Goal: Check status

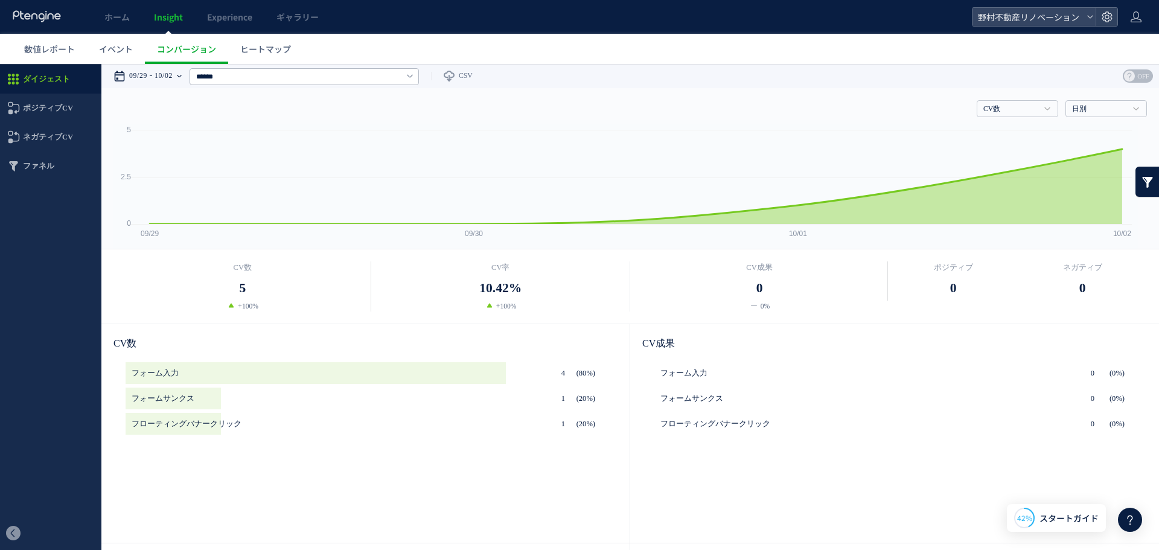
click at [162, 80] on time "10/02" at bounding box center [164, 76] width 18 height 24
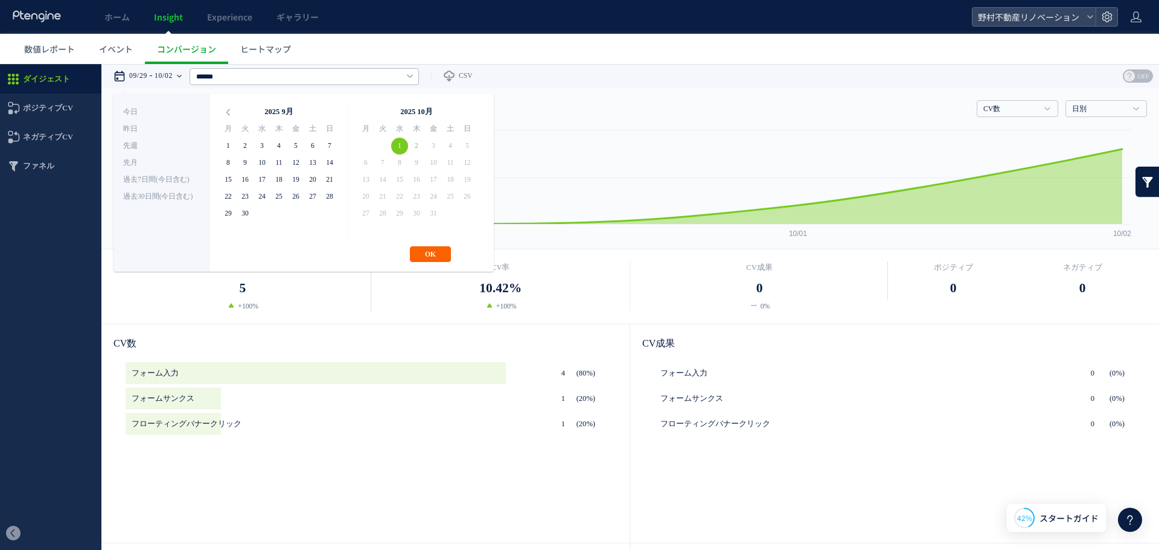
click at [430, 258] on button "OK" at bounding box center [430, 254] width 41 height 16
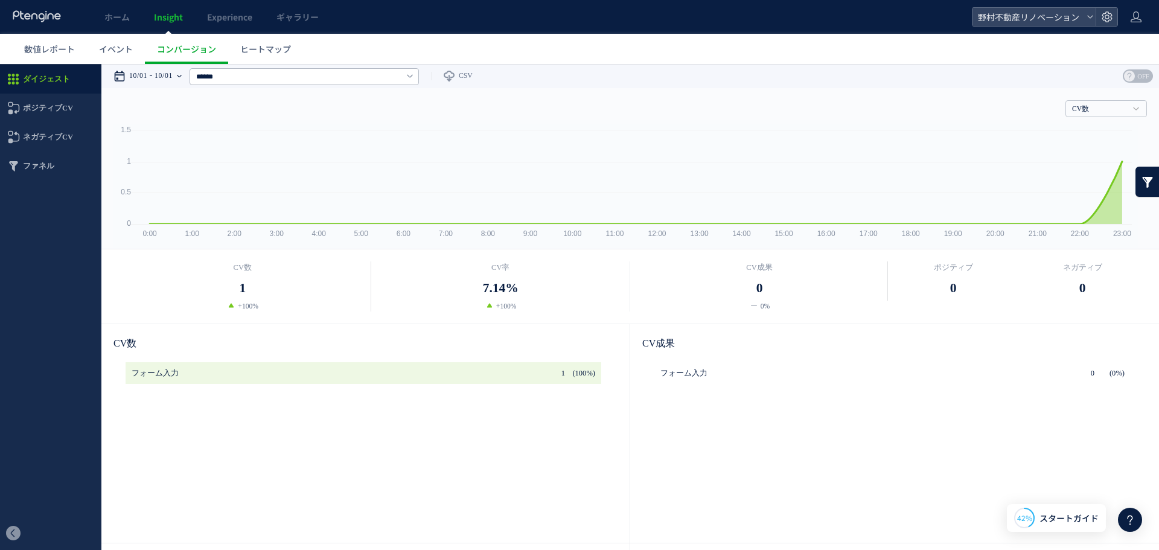
click at [173, 78] on time "10/01" at bounding box center [164, 76] width 18 height 24
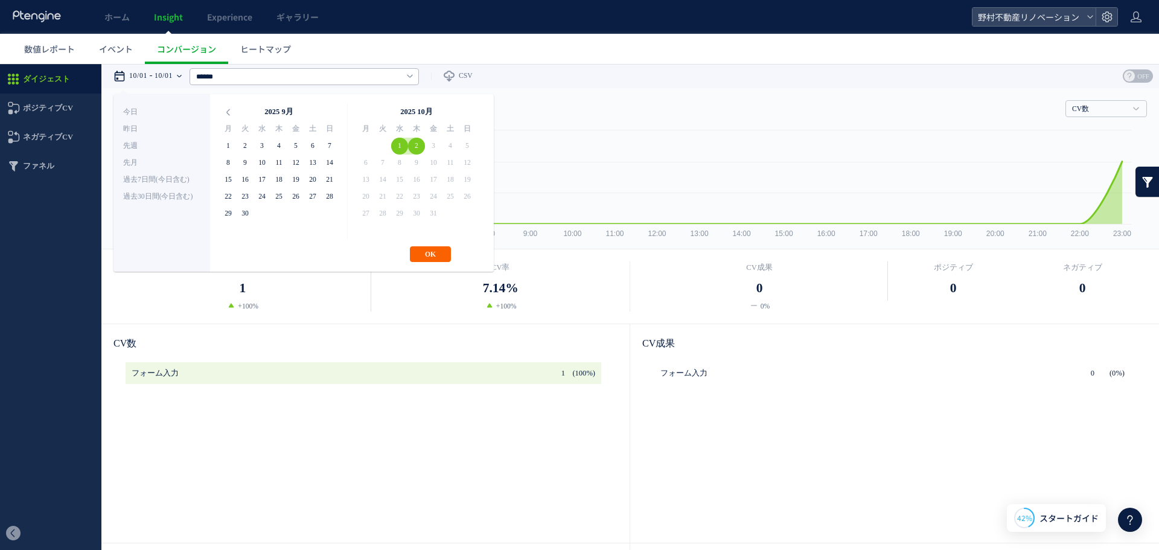
click at [446, 251] on button "OK" at bounding box center [430, 254] width 41 height 16
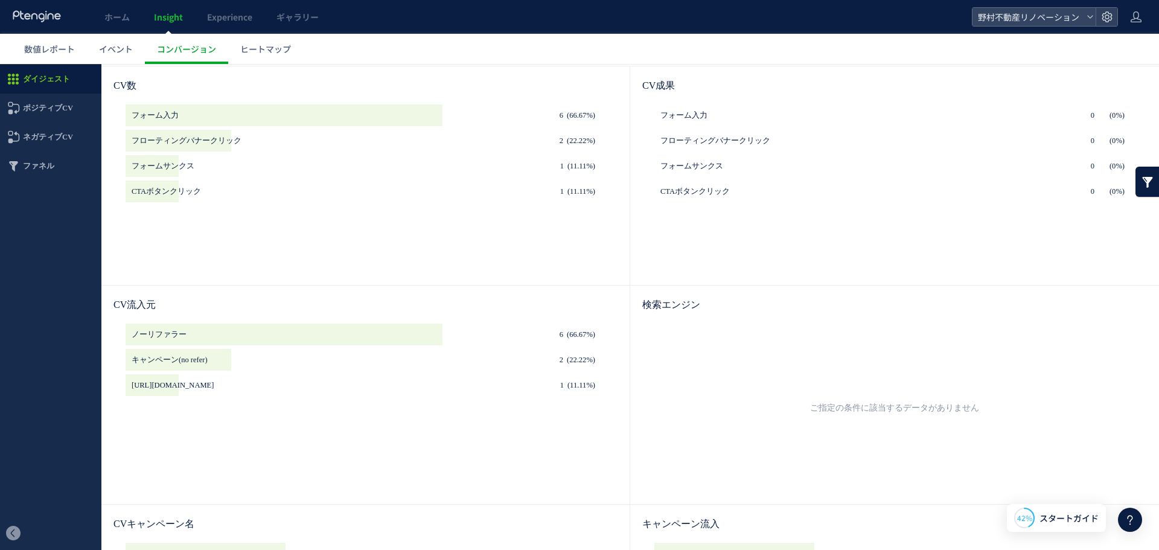
scroll to position [130, 0]
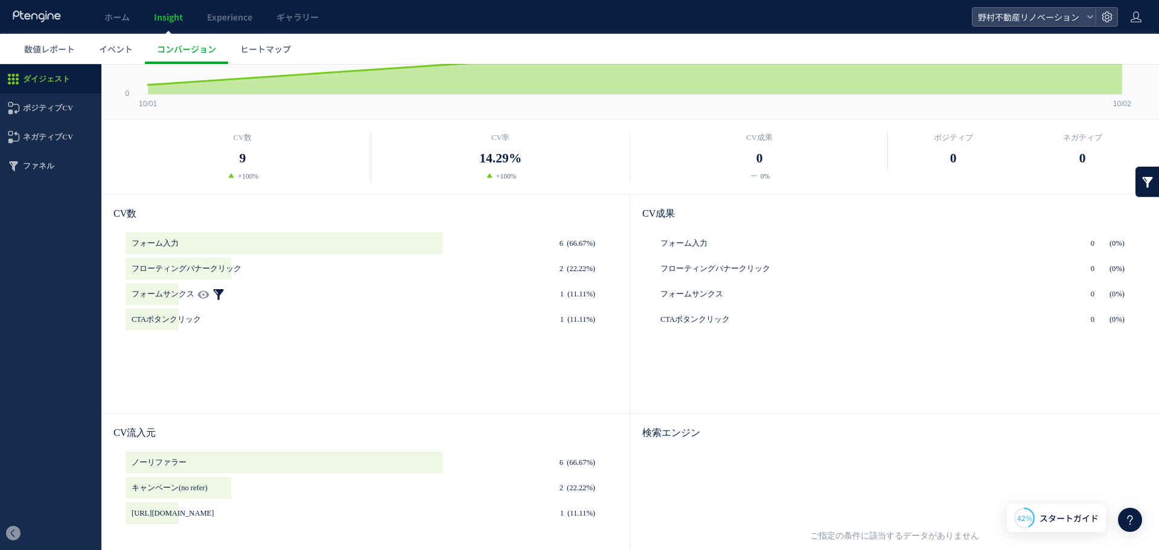
click at [212, 289] on link at bounding box center [218, 294] width 12 height 22
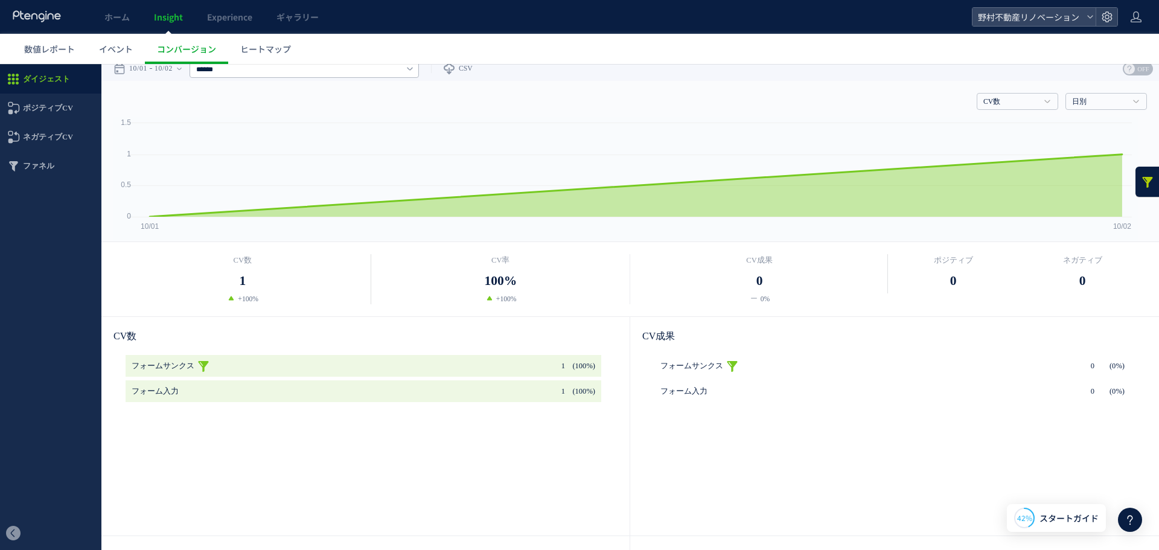
scroll to position [0, 0]
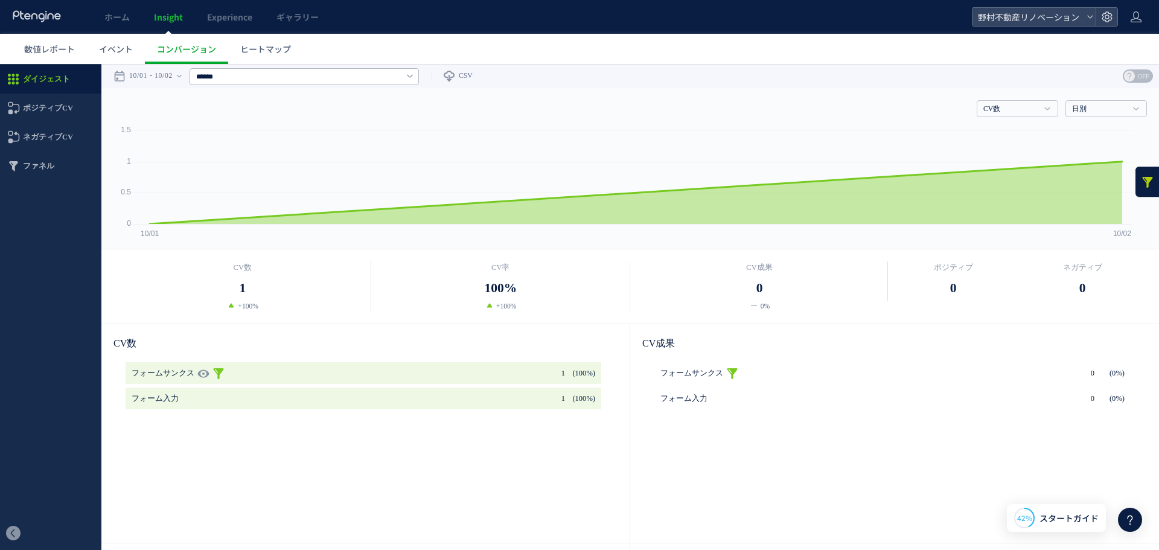
click at [212, 368] on link at bounding box center [218, 373] width 12 height 22
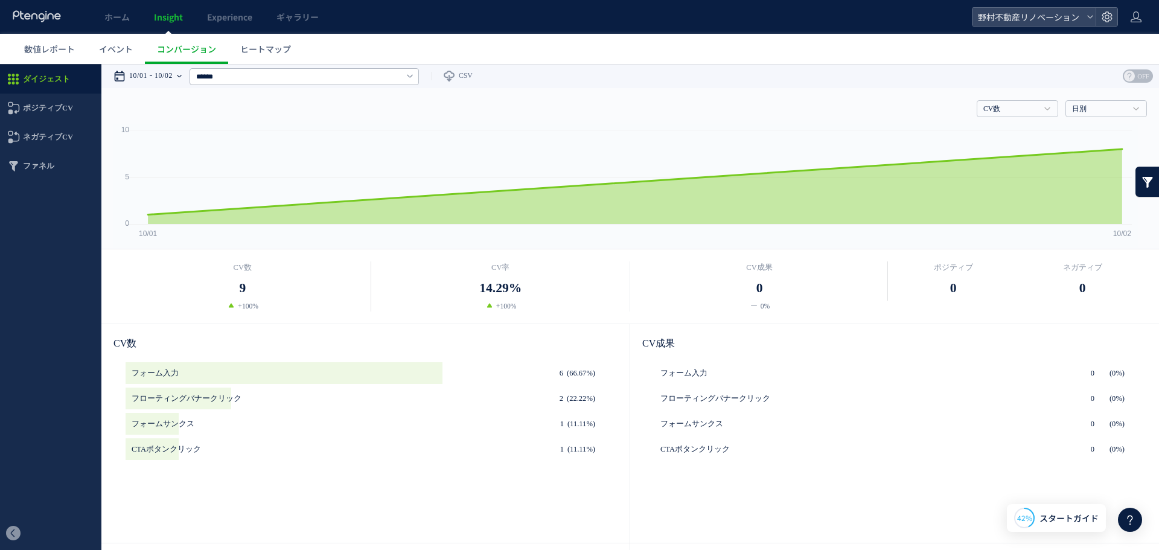
click at [173, 82] on time "10/02" at bounding box center [164, 76] width 18 height 24
click at [163, 315] on div "CV数 9 +100% CV率 14.29% +100% 0" at bounding box center [630, 286] width 1058 height 74
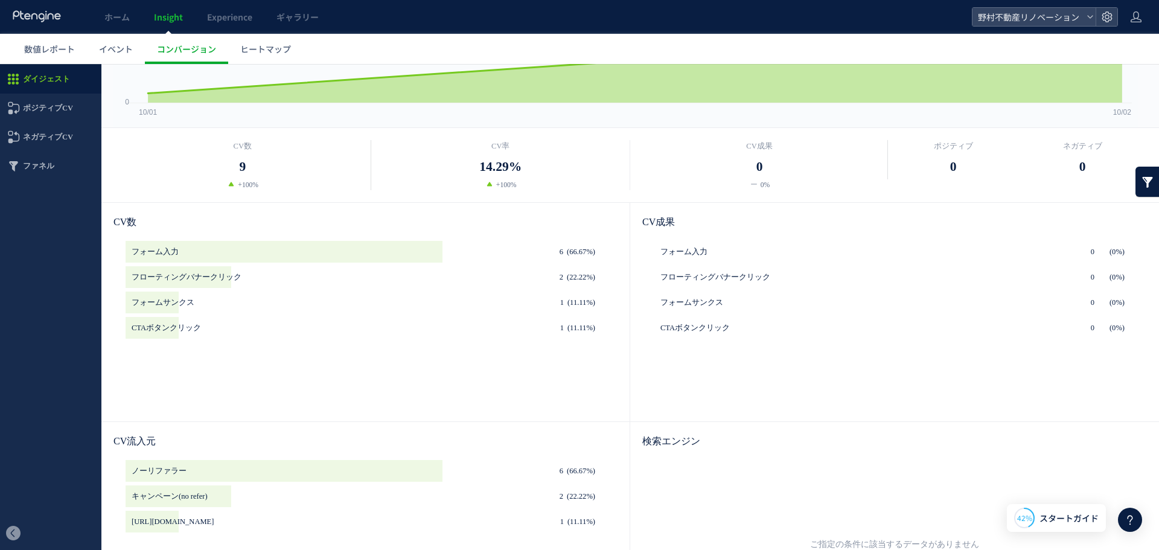
scroll to position [121, 0]
click at [125, 42] on link "イベント" at bounding box center [116, 49] width 58 height 30
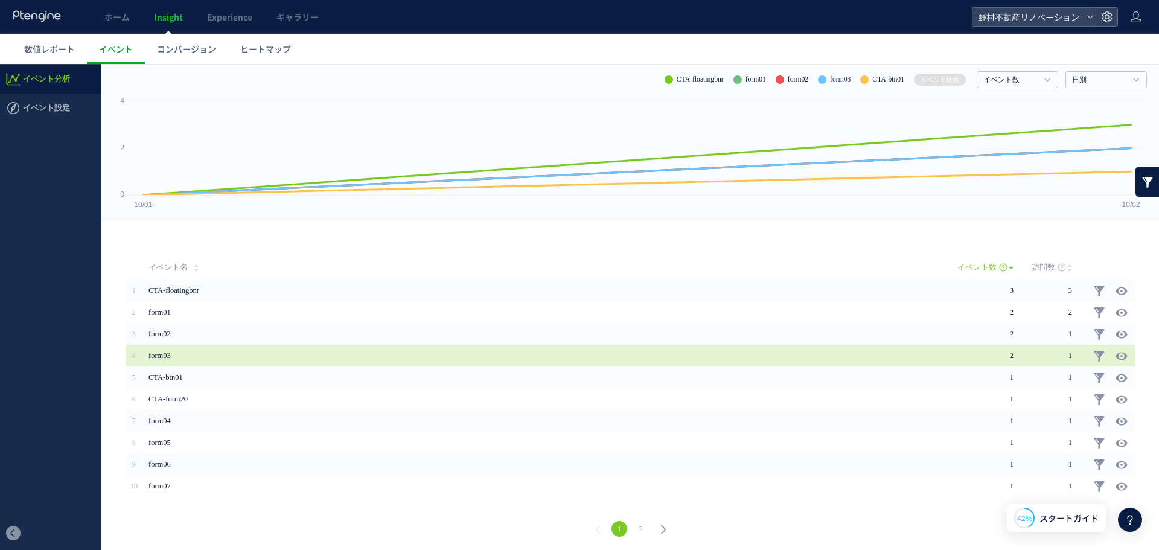
scroll to position [31, 0]
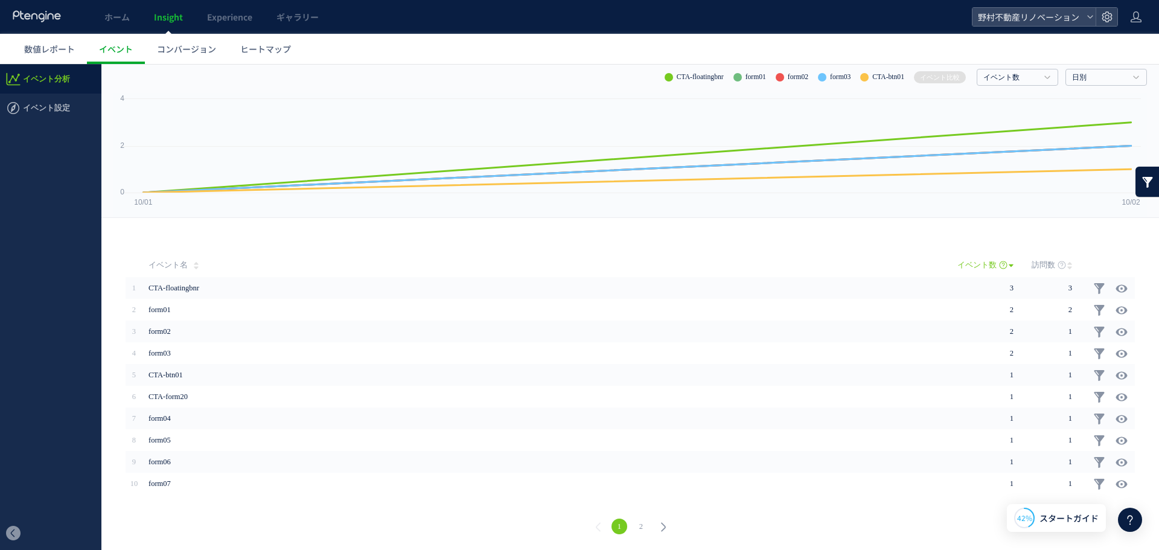
click at [646, 528] on link "2" at bounding box center [641, 527] width 16 height 16
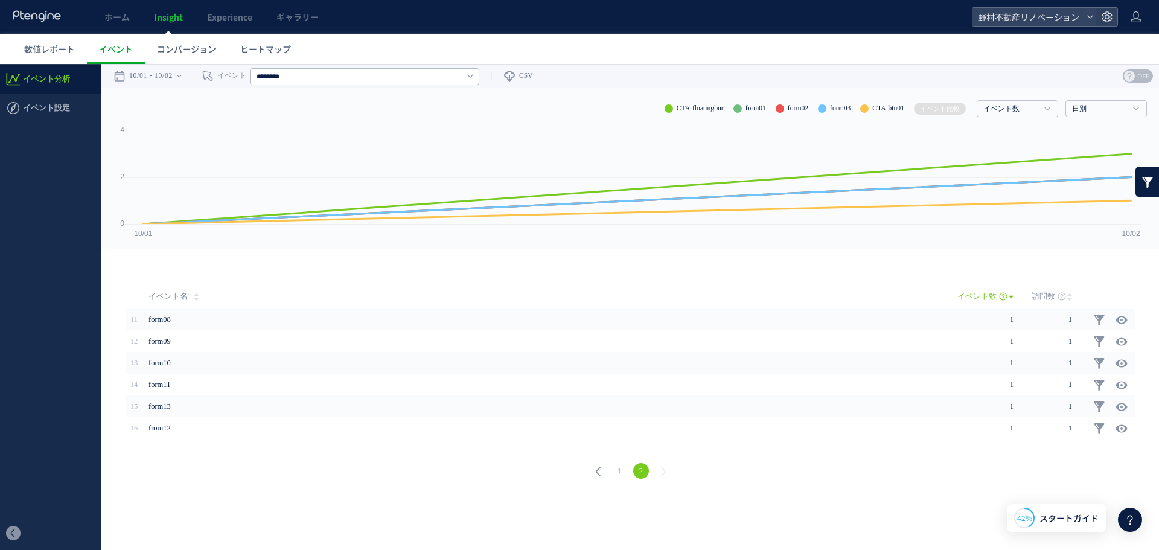
scroll to position [0, 0]
click at [624, 467] on link "1" at bounding box center [620, 471] width 16 height 16
click at [63, 42] on link "数値レポート" at bounding box center [49, 49] width 75 height 30
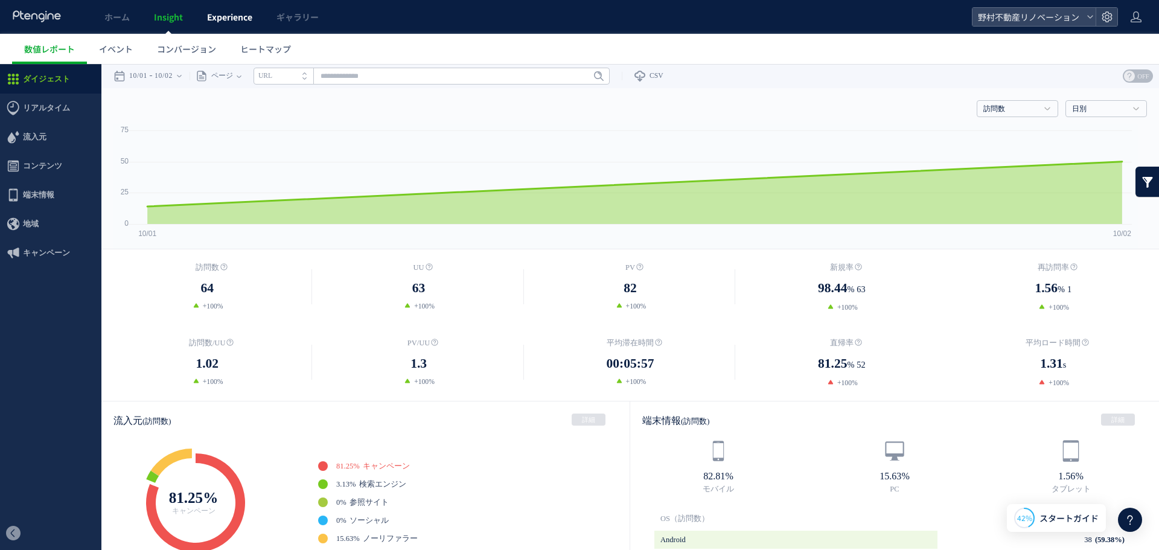
click at [199, 32] on link "Experience" at bounding box center [229, 17] width 69 height 34
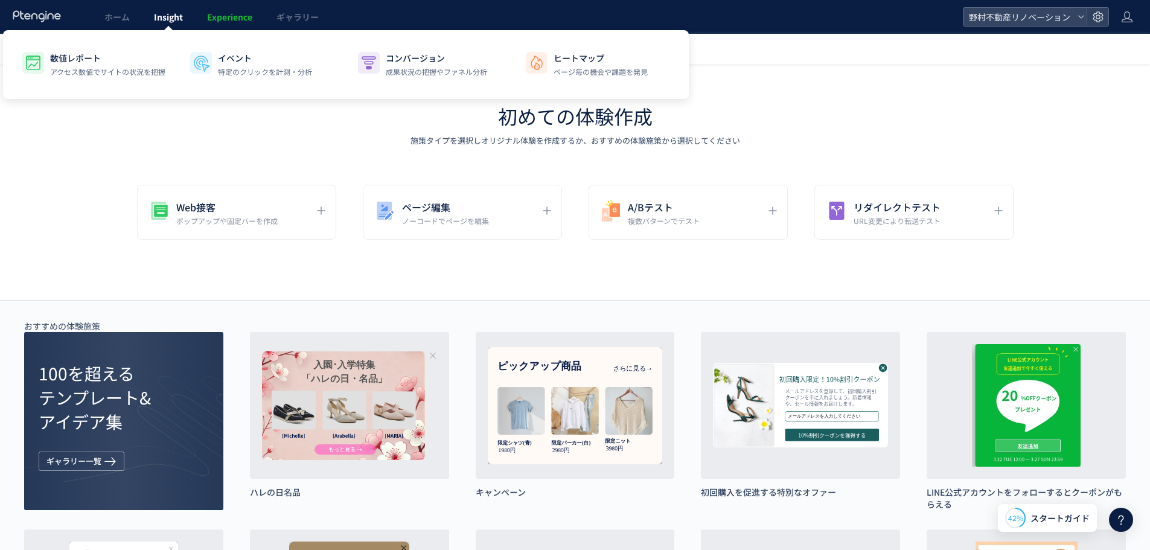
click at [154, 14] on span "Insight" at bounding box center [168, 17] width 29 height 12
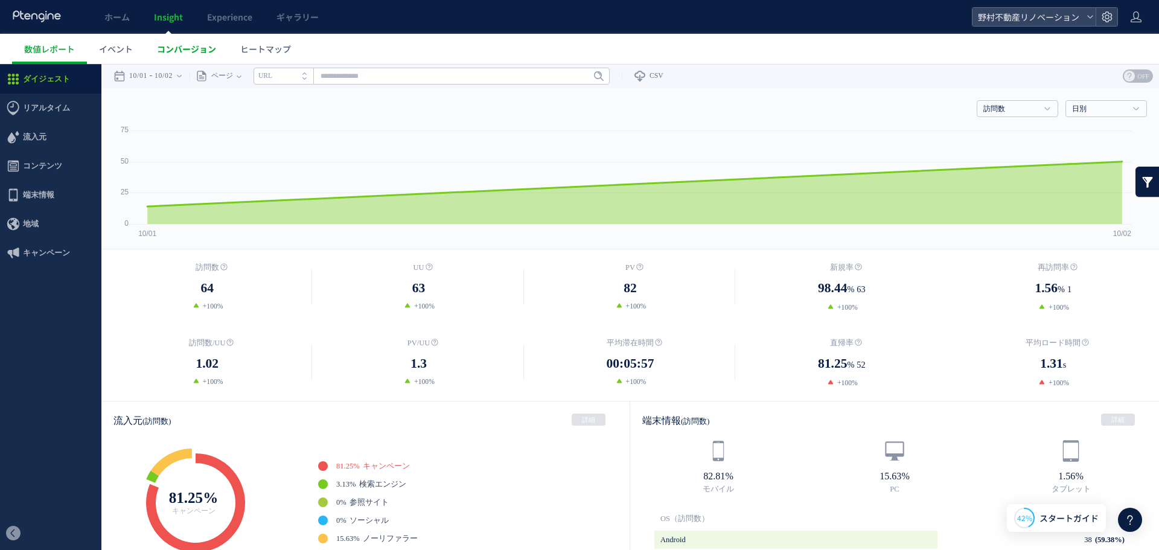
click at [156, 44] on link "コンバージョン" at bounding box center [186, 49] width 83 height 30
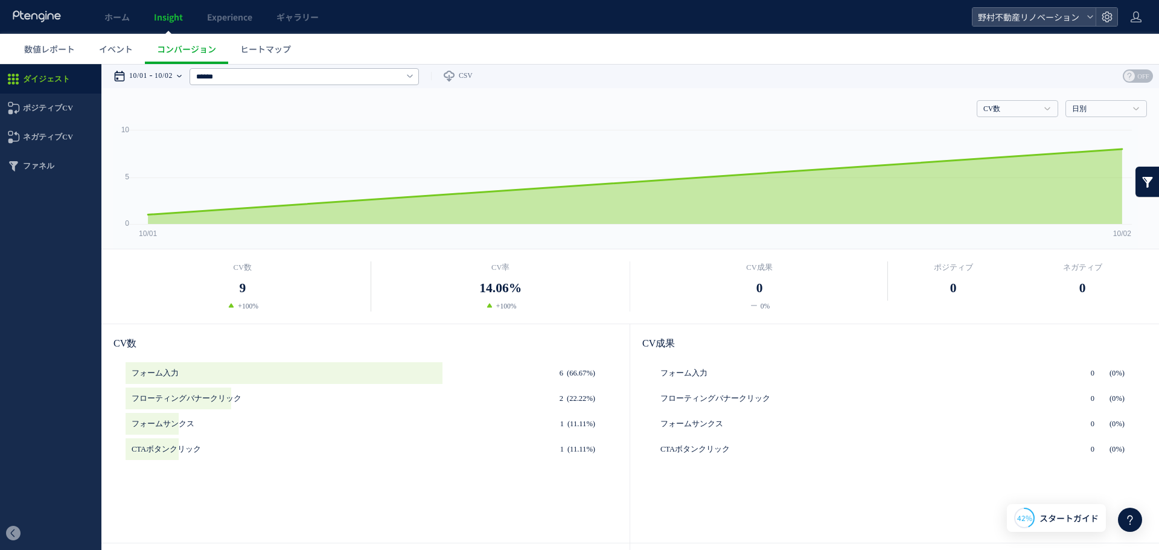
click at [156, 71] on div "10/01 10/02" at bounding box center [151, 76] width 76 height 24
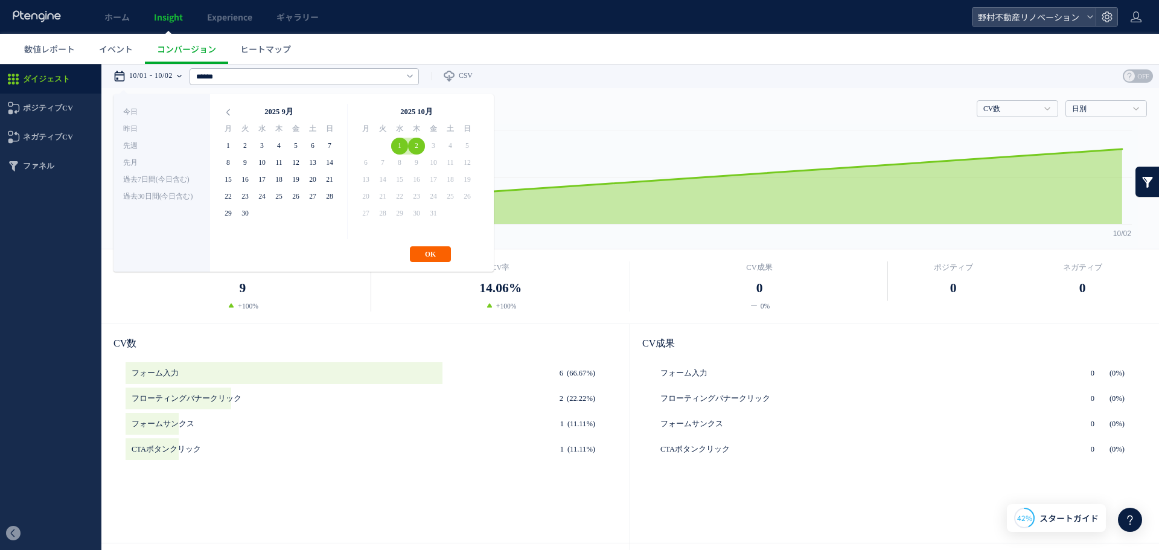
click at [449, 255] on button "OK" at bounding box center [430, 254] width 41 height 16
